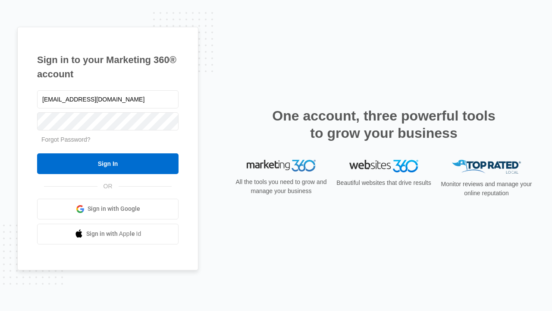
type input "[EMAIL_ADDRESS][DOMAIN_NAME]"
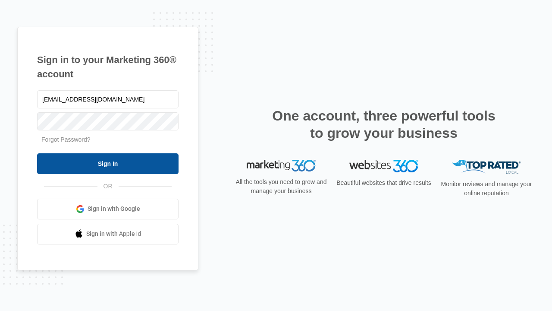
click at [108, 163] on input "Sign In" at bounding box center [108, 163] width 142 height 21
